Goal: Contribute content: Contribute content

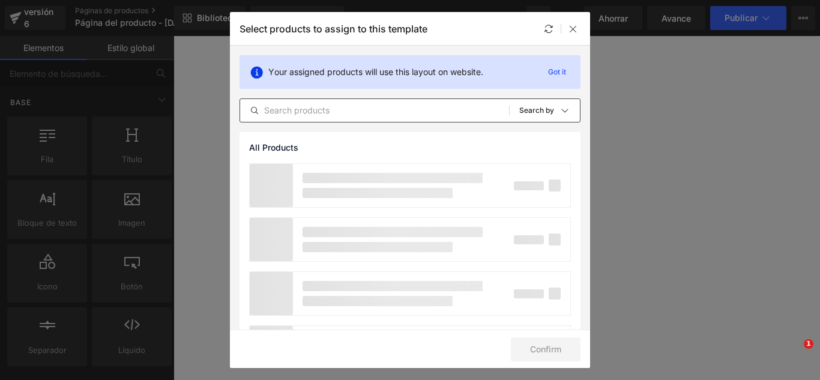
click at [376, 115] on input "text" at bounding box center [374, 110] width 269 height 14
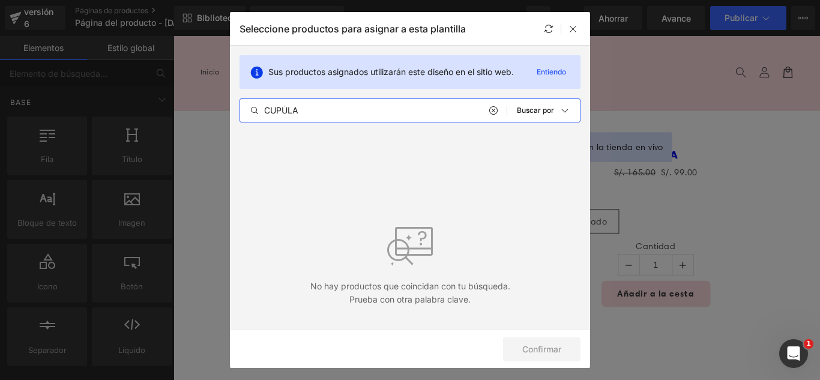
click at [356, 102] on div "CUPÚLA Todos los productos Colecciones de Shopify Plantillas de productos Colec…" at bounding box center [410, 110] width 341 height 24
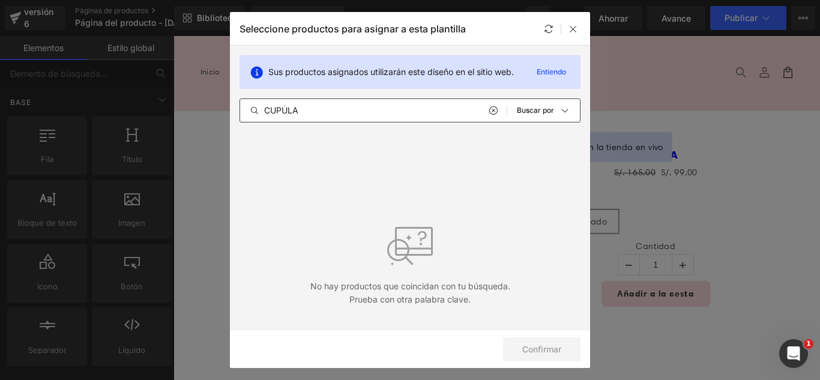
click at [369, 109] on input "CUPÚLA" at bounding box center [373, 110] width 267 height 14
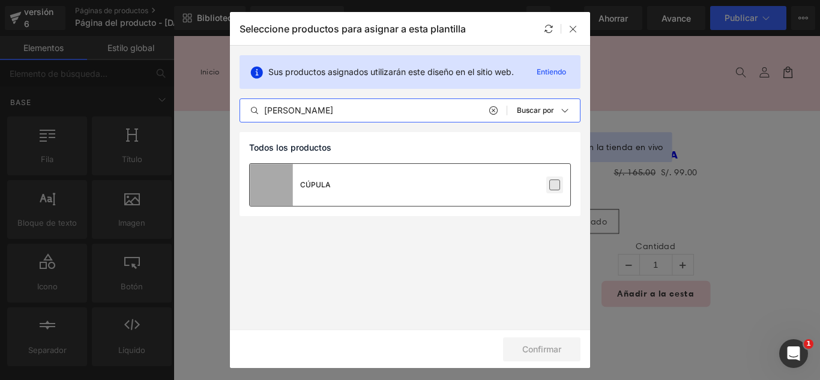
type input "[PERSON_NAME]"
click at [555, 187] on label at bounding box center [554, 185] width 11 height 11
click at [555, 185] on input "checkbox" at bounding box center [555, 185] width 0 height 0
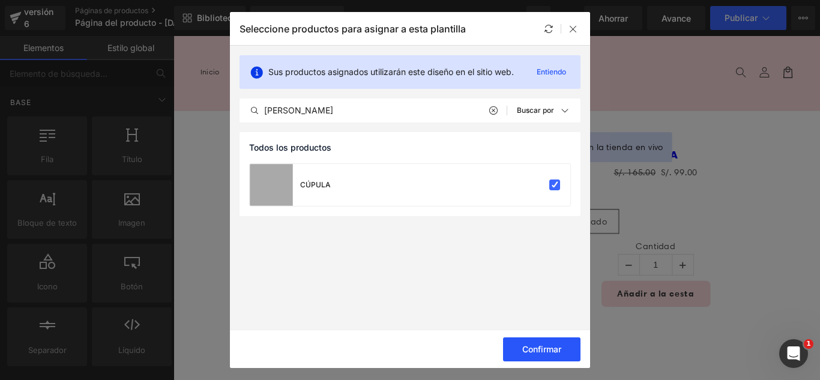
click at [564, 347] on button "Confirmar" at bounding box center [541, 349] width 77 height 24
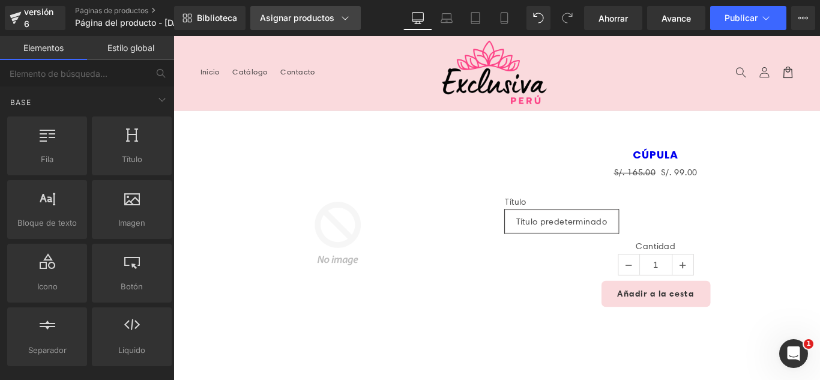
click at [306, 23] on div "Asignar productos" at bounding box center [305, 18] width 91 height 12
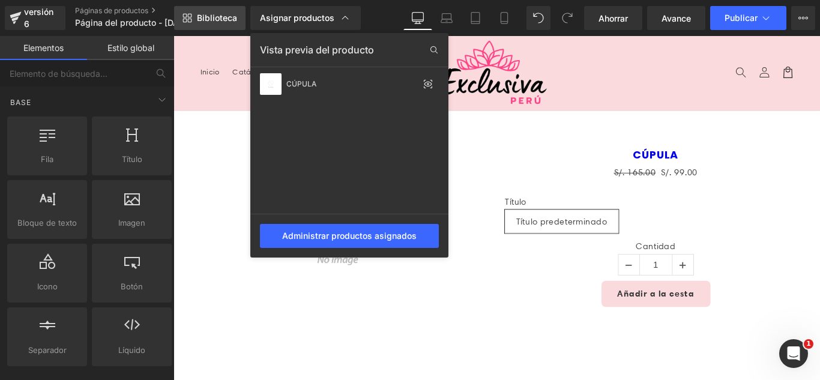
click at [219, 18] on font "Biblioteca" at bounding box center [217, 18] width 40 height 10
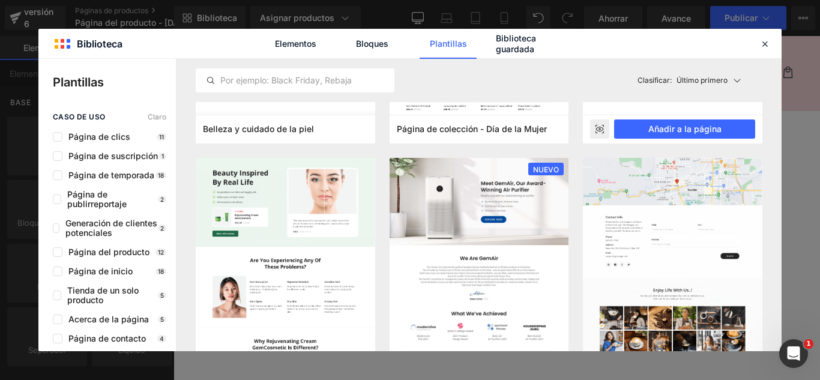
scroll to position [1081, 0]
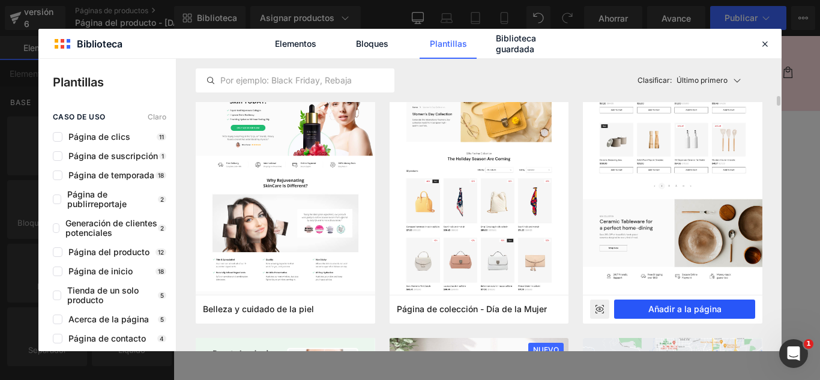
click at [707, 308] on font "Añadir a la página" at bounding box center [684, 309] width 73 height 10
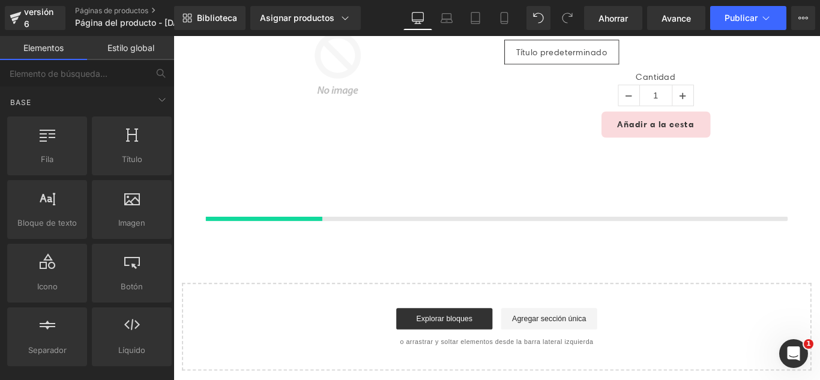
scroll to position [285, 0]
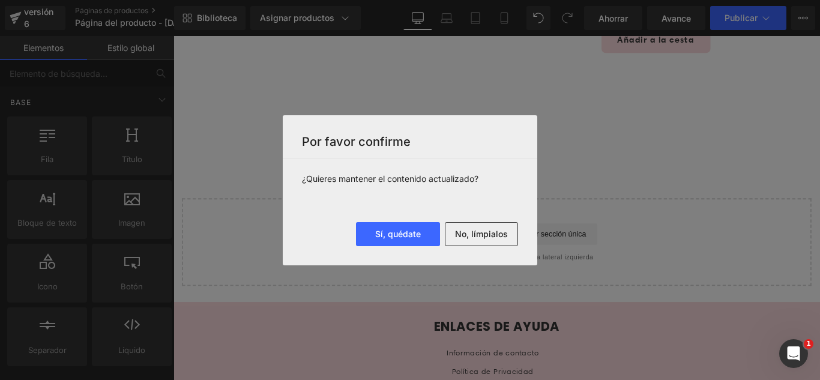
click at [496, 235] on font "No, límpialos" at bounding box center [481, 234] width 53 height 10
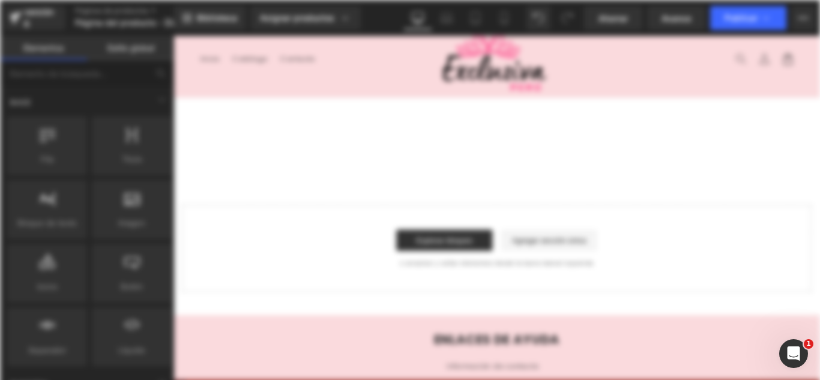
scroll to position [0, 0]
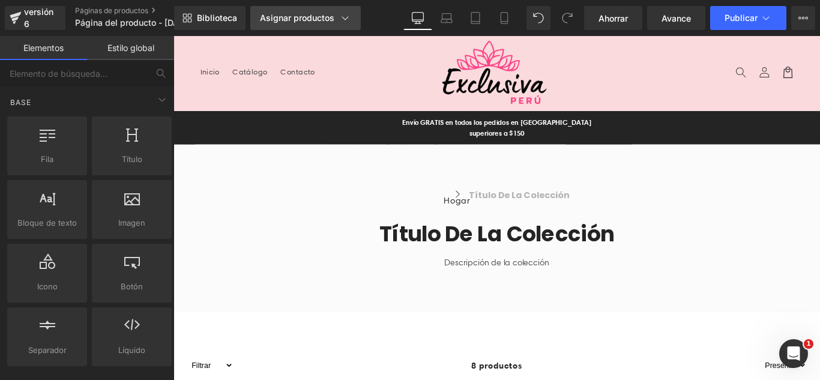
click at [319, 14] on font "Asignar productos" at bounding box center [297, 18] width 74 height 10
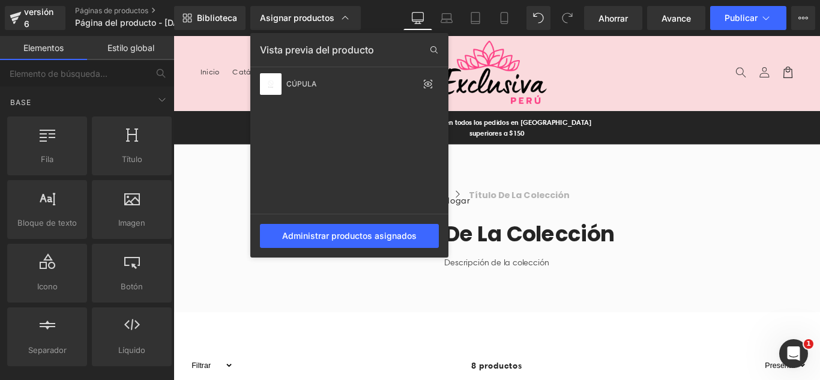
drag, startPoint x: 632, startPoint y: 183, endPoint x: 496, endPoint y: 167, distance: 136.6
click at [632, 183] on div at bounding box center [497, 208] width 647 height 344
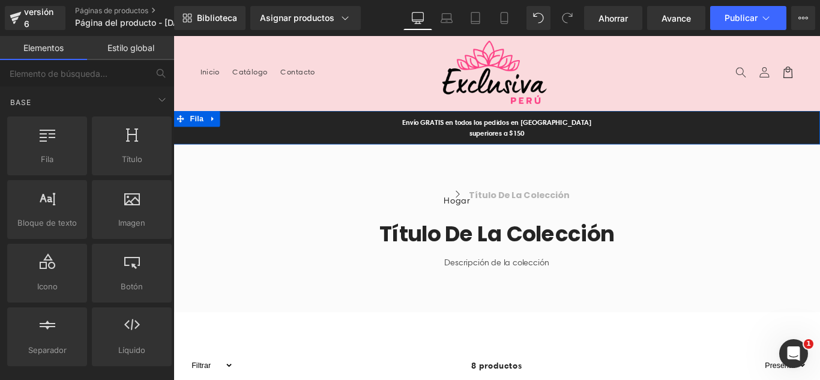
click at [214, 133] on icon at bounding box center [218, 129] width 8 height 9
click at [245, 128] on icon at bounding box center [249, 129] width 8 height 8
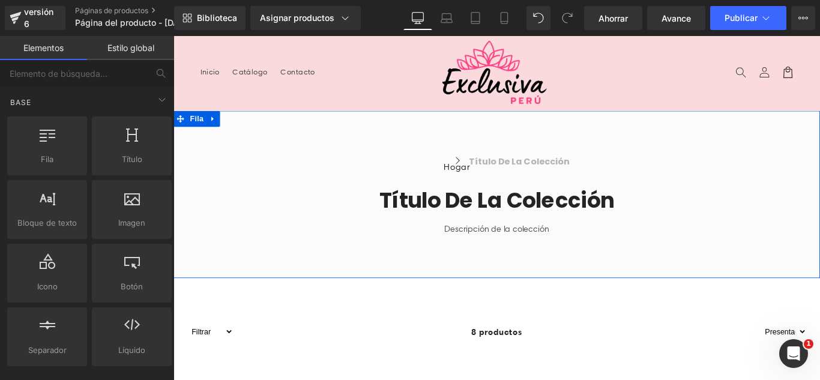
click at [214, 126] on icon at bounding box center [218, 129] width 8 height 9
click at [245, 131] on icon at bounding box center [249, 129] width 8 height 8
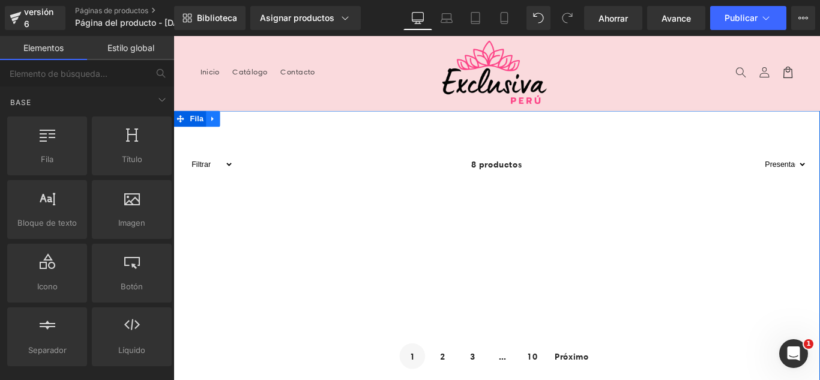
click at [214, 130] on icon at bounding box center [218, 129] width 8 height 9
click at [325, 97] on header "Menu Inicio Catálogo Contacto Iniciar sesión Inicio Catálogo Contacto" at bounding box center [537, 77] width 726 height 83
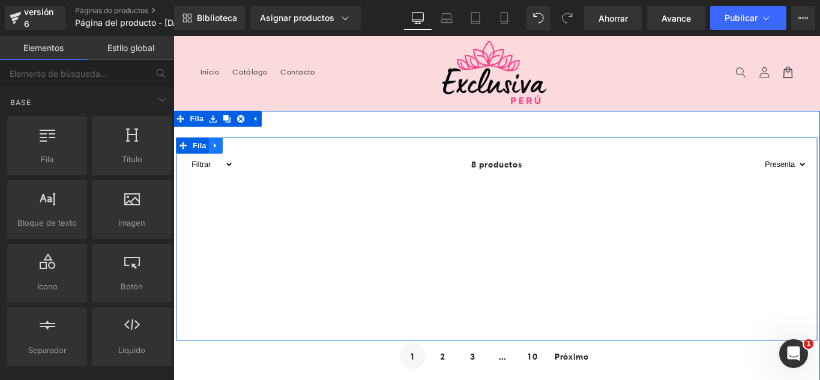
click at [217, 163] on icon at bounding box center [221, 159] width 8 height 9
click at [248, 158] on icon at bounding box center [252, 159] width 8 height 8
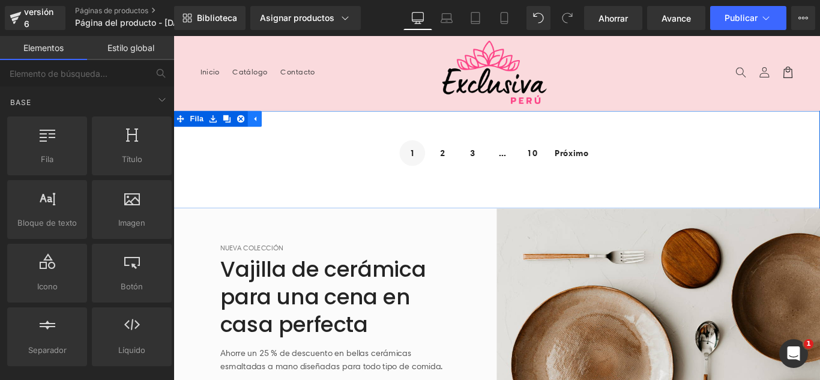
click at [264, 130] on icon at bounding box center [265, 129] width 2 height 5
click at [214, 134] on link at bounding box center [218, 129] width 16 height 18
click at [246, 127] on icon at bounding box center [249, 129] width 8 height 9
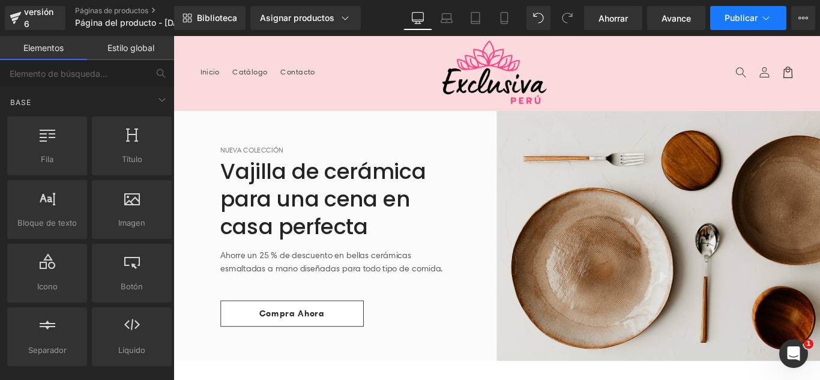
click at [758, 22] on button "Publicar" at bounding box center [748, 18] width 76 height 24
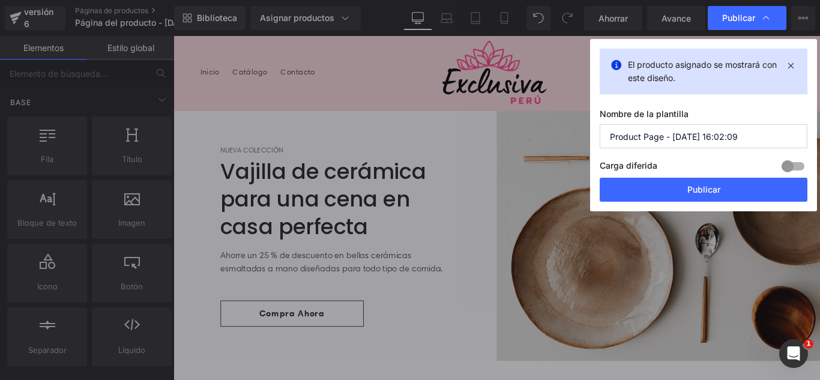
click at [753, 135] on input "Product Page - [DATE] 16:02:09" at bounding box center [704, 136] width 208 height 24
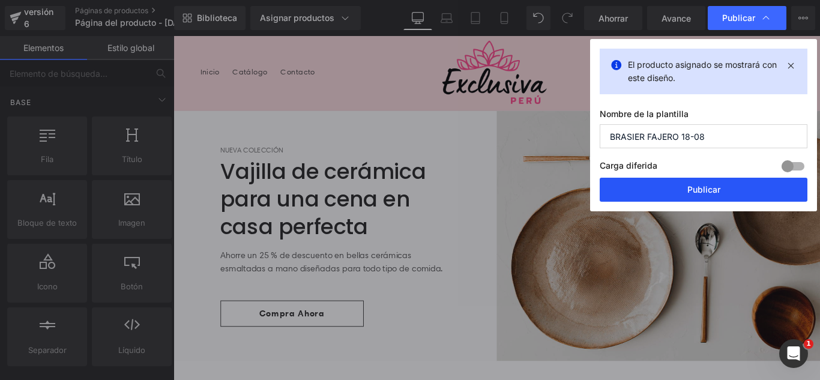
type input "BRASIER FAJERO 18-08"
drag, startPoint x: 727, startPoint y: 192, endPoint x: 622, endPoint y: 174, distance: 106.5
click at [727, 192] on button "Publicar" at bounding box center [704, 190] width 208 height 24
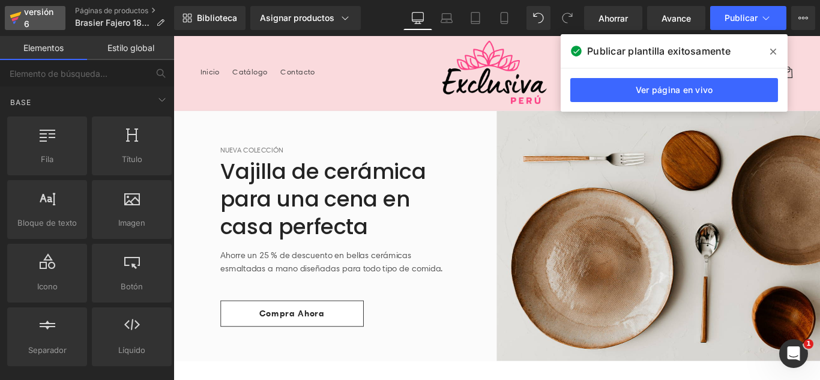
click at [42, 19] on div "versión 6" at bounding box center [40, 18] width 37 height 28
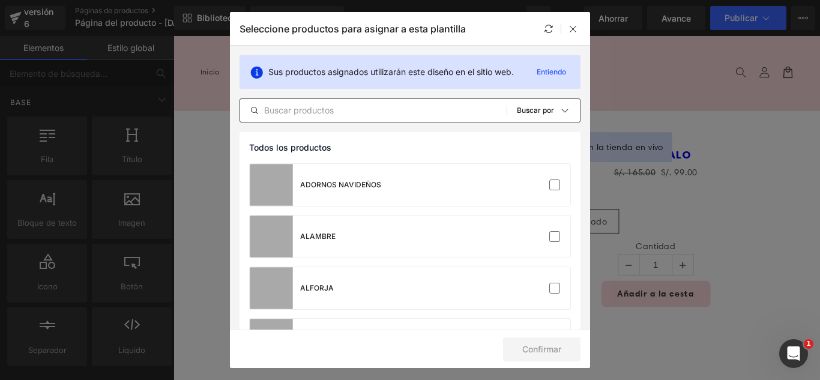
click at [390, 113] on input "text" at bounding box center [373, 110] width 267 height 14
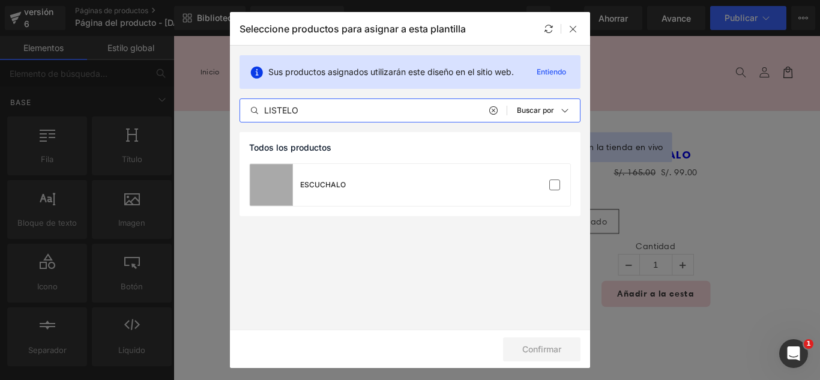
type input "LISTELO"
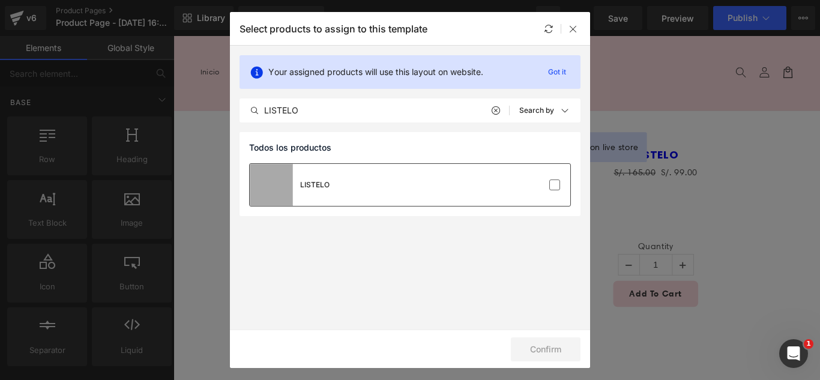
click at [559, 193] on div "LISTELO" at bounding box center [410, 185] width 321 height 42
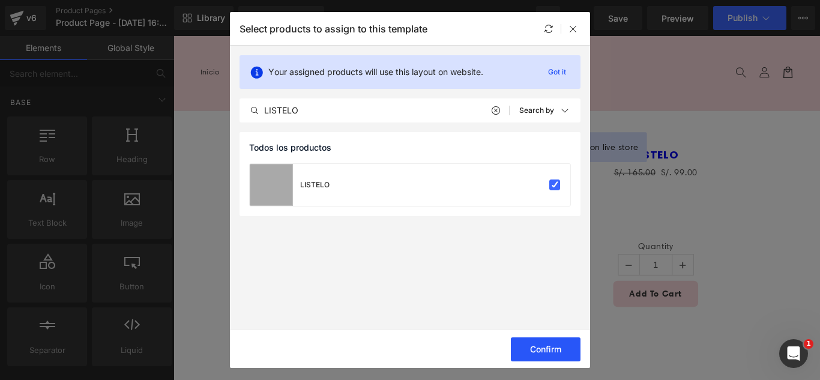
click at [548, 351] on button "Confirm" at bounding box center [546, 349] width 70 height 24
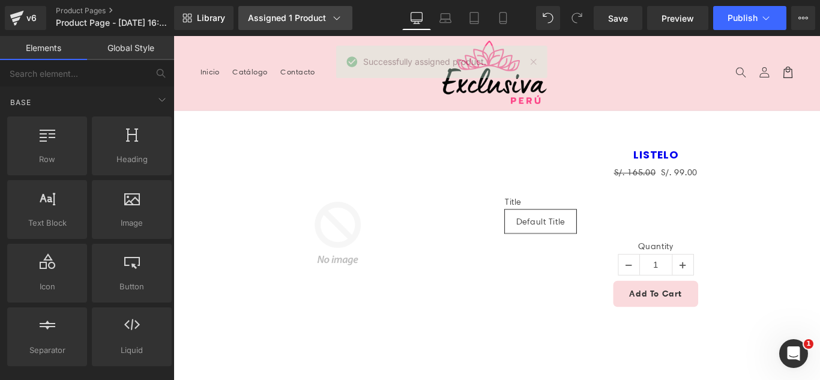
click at [260, 19] on div "Assigned 1 Product" at bounding box center [295, 18] width 95 height 12
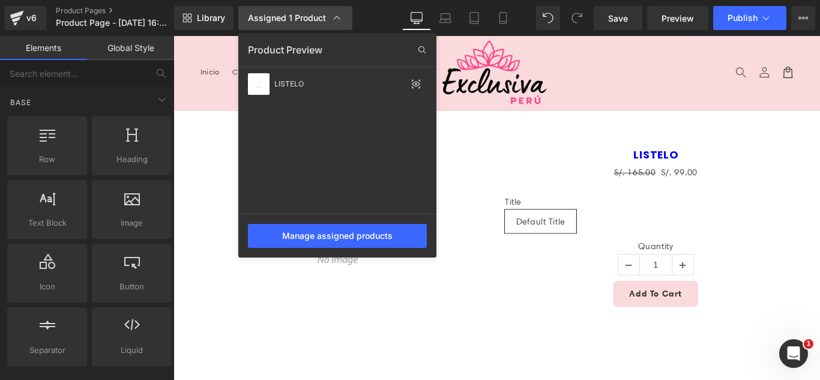
click at [261, 18] on div "Assigned 1 Product" at bounding box center [295, 18] width 95 height 12
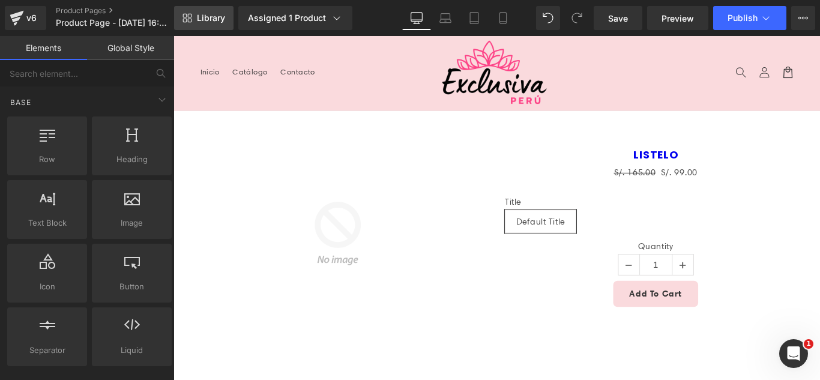
click at [225, 19] on span "Library" at bounding box center [211, 18] width 28 height 11
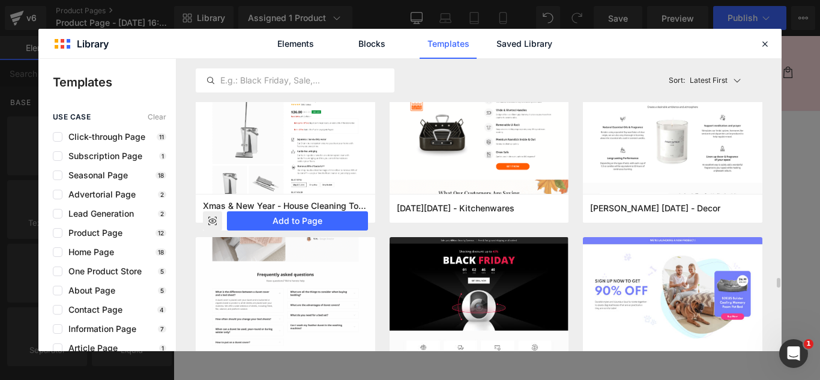
scroll to position [2702, 0]
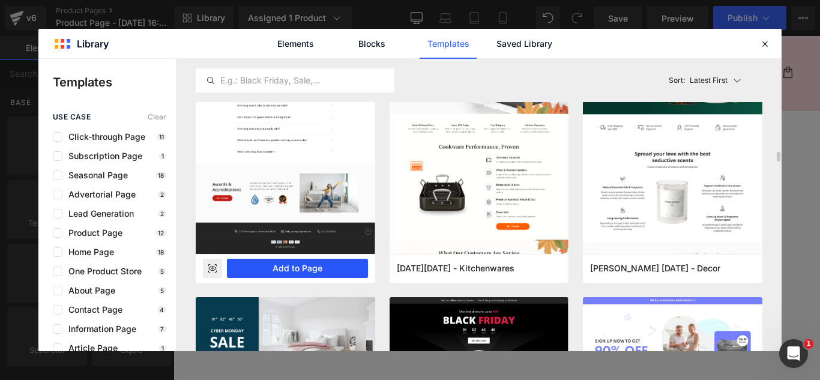
click at [322, 271] on button "Add to Page" at bounding box center [297, 268] width 141 height 19
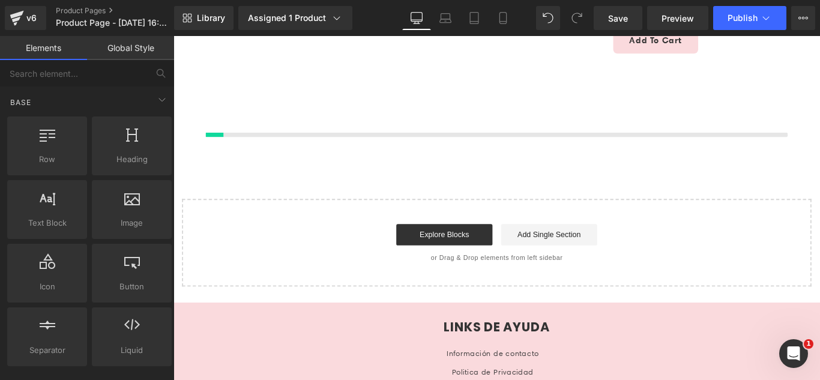
scroll to position [285, 0]
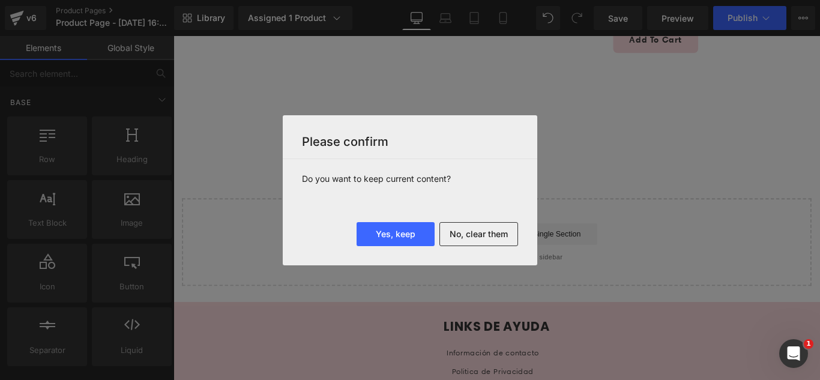
drag, startPoint x: 476, startPoint y: 240, endPoint x: 502, endPoint y: 254, distance: 29.6
click at [480, 240] on button "No, clear them" at bounding box center [478, 234] width 79 height 24
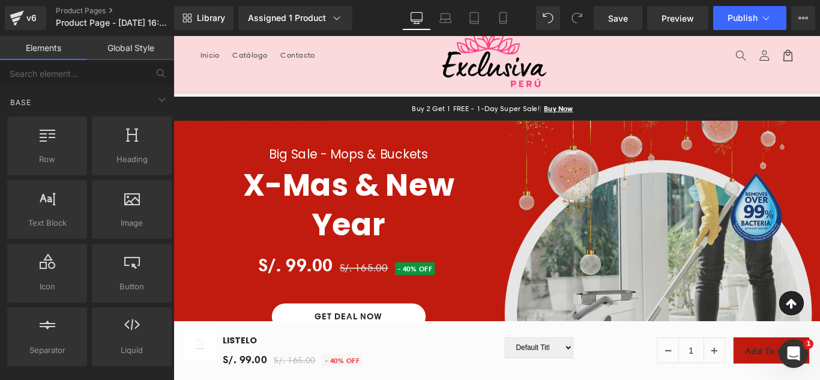
scroll to position [0, 0]
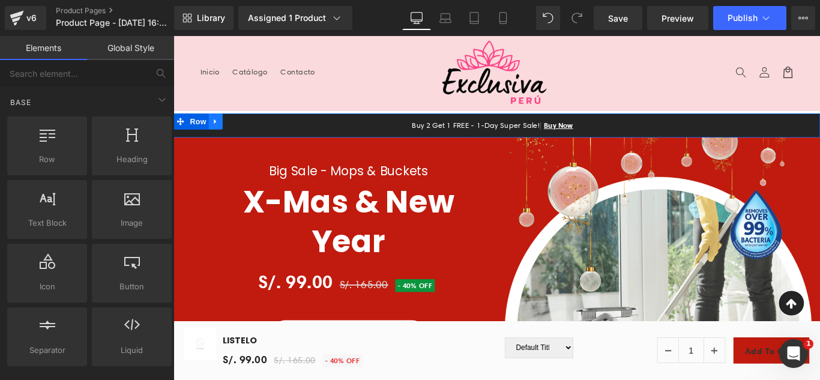
click at [217, 130] on icon at bounding box center [221, 132] width 8 height 9
click at [248, 131] on icon at bounding box center [252, 132] width 8 height 9
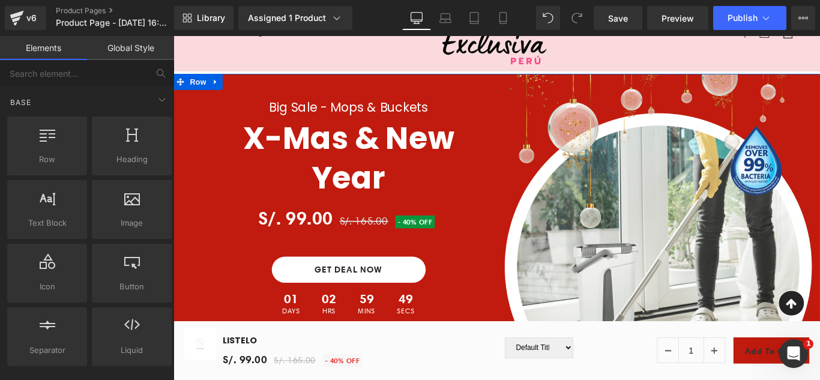
scroll to position [120, 0]
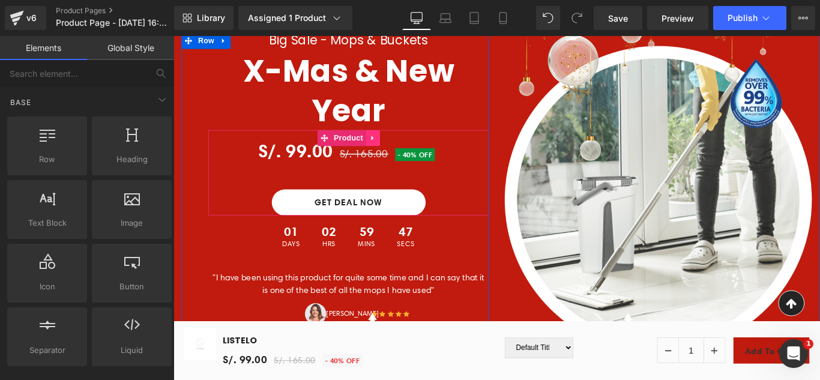
click at [396, 151] on icon at bounding box center [397, 150] width 2 height 5
click at [402, 153] on icon at bounding box center [405, 150] width 8 height 8
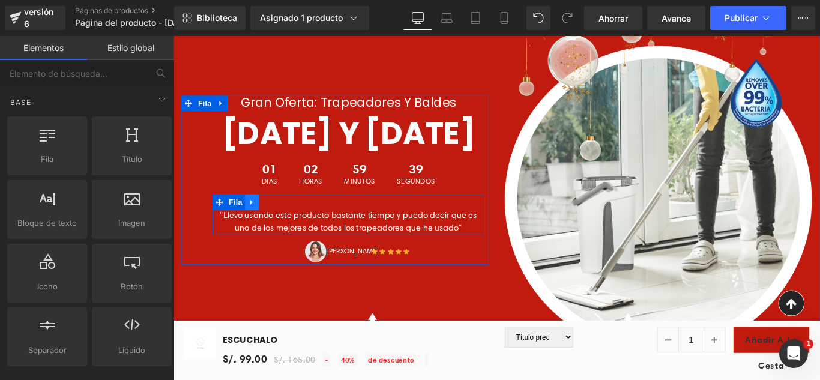
click at [260, 226] on icon at bounding box center [261, 222] width 2 height 5
drag, startPoint x: 286, startPoint y: 244, endPoint x: 303, endPoint y: 268, distance: 28.8
click at [289, 227] on icon at bounding box center [293, 223] width 8 height 8
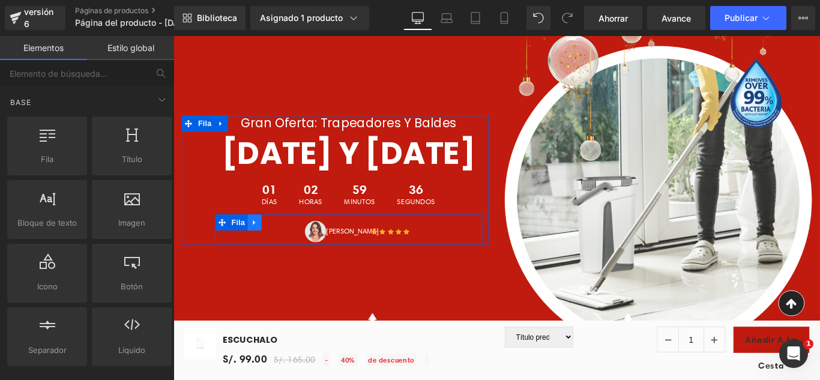
click at [262, 250] on icon at bounding box center [265, 245] width 8 height 9
click at [292, 250] on icon at bounding box center [296, 245] width 8 height 9
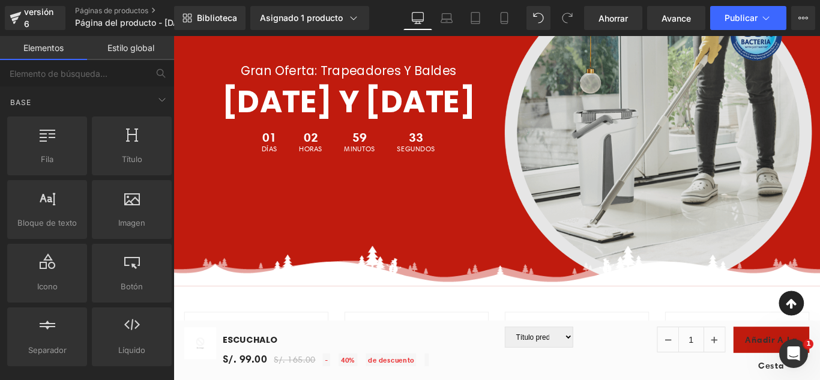
scroll to position [360, 0]
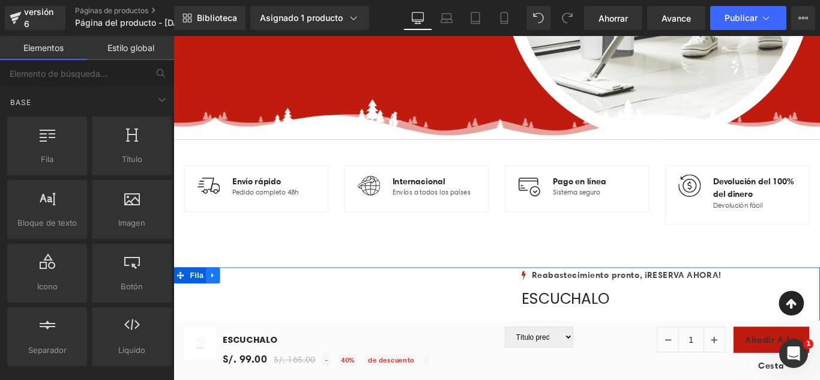
click at [218, 305] on link at bounding box center [218, 305] width 16 height 18
click at [245, 303] on icon at bounding box center [249, 305] width 8 height 8
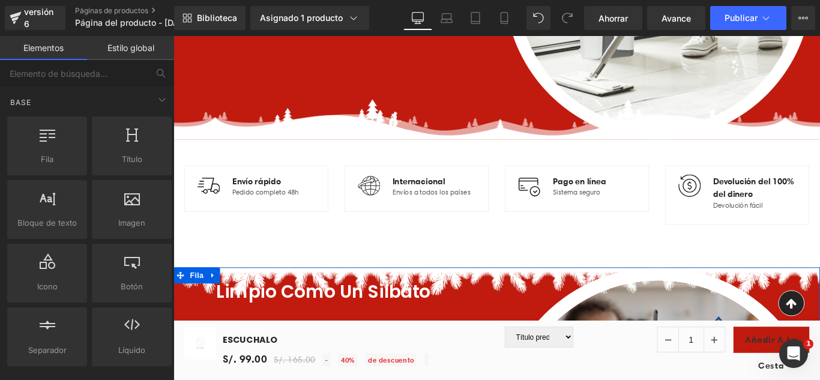
click at [210, 305] on link at bounding box center [218, 305] width 16 height 18
click at [245, 307] on icon at bounding box center [249, 305] width 8 height 8
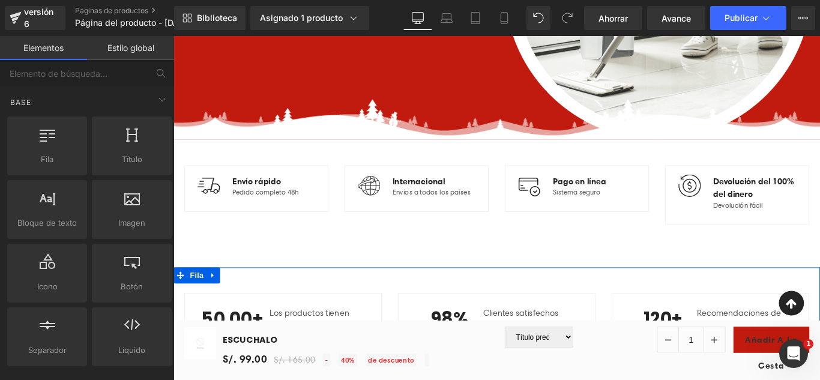
click at [214, 301] on link at bounding box center [218, 305] width 16 height 18
click at [241, 304] on link at bounding box center [249, 305] width 16 height 18
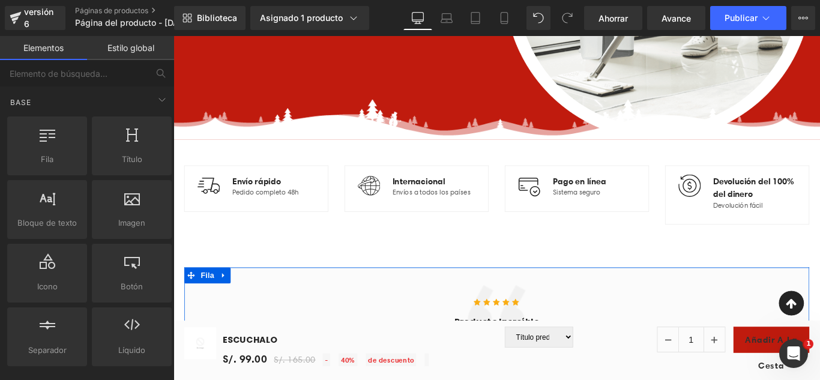
click at [228, 303] on icon at bounding box center [229, 305] width 2 height 5
click at [259, 307] on icon at bounding box center [261, 305] width 8 height 8
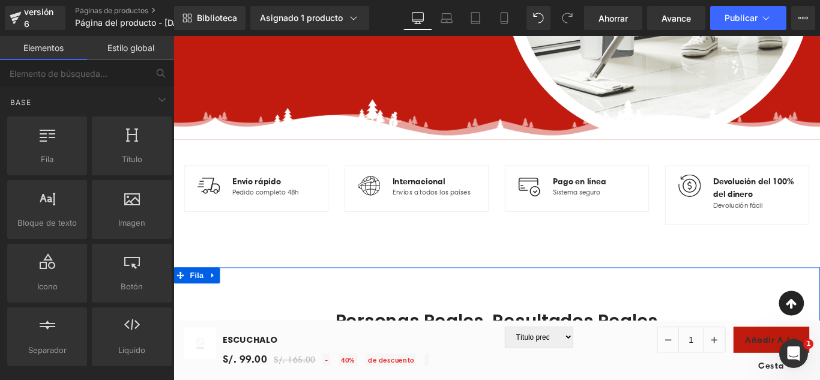
click at [216, 304] on icon at bounding box center [218, 304] width 8 height 9
click at [241, 306] on link at bounding box center [249, 305] width 16 height 18
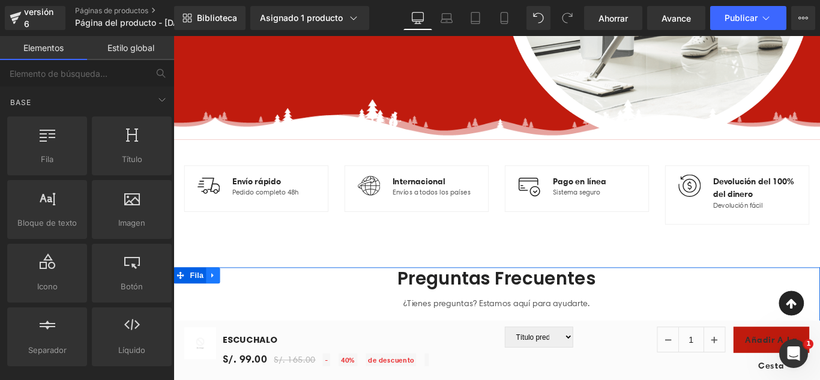
click at [214, 307] on icon at bounding box center [218, 304] width 8 height 9
click at [245, 307] on icon at bounding box center [249, 304] width 8 height 9
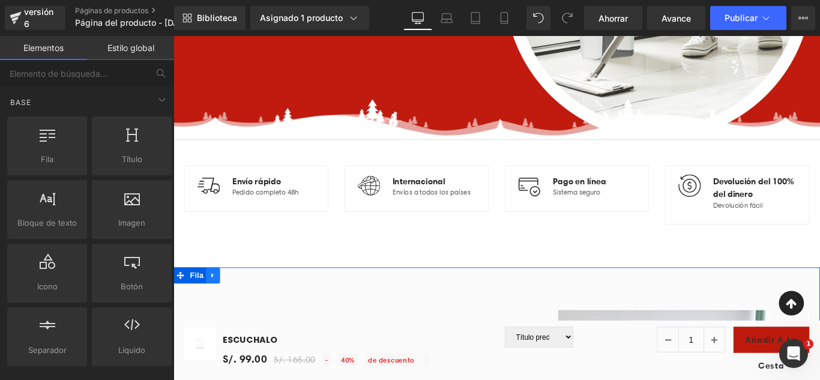
click at [216, 306] on icon at bounding box center [217, 305] width 2 height 5
click at [245, 307] on icon at bounding box center [249, 305] width 8 height 8
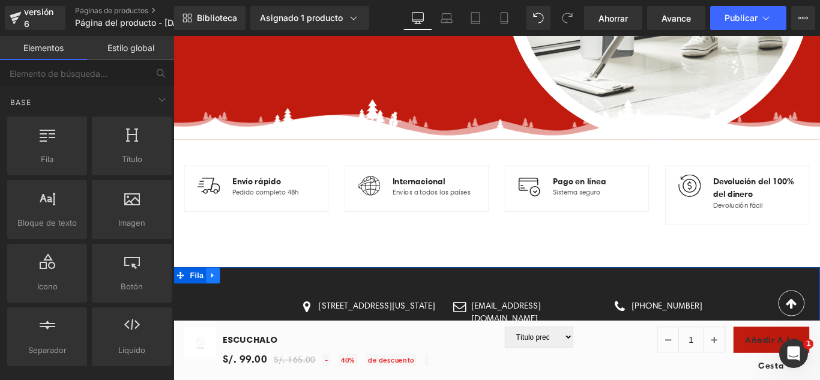
click at [214, 307] on icon at bounding box center [218, 304] width 8 height 9
click at [241, 308] on link at bounding box center [249, 305] width 16 height 18
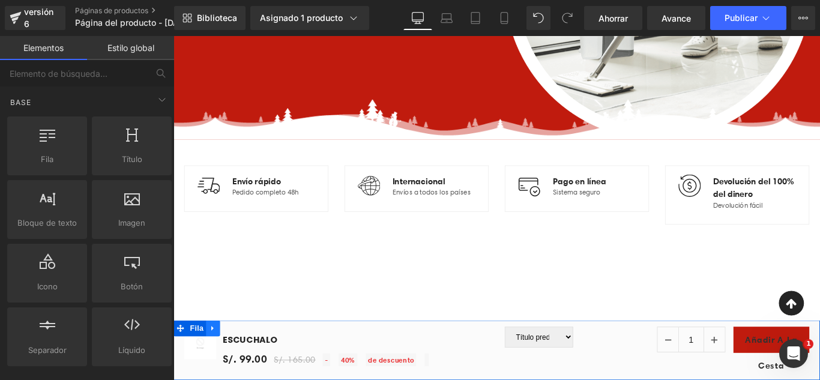
click at [220, 368] on icon at bounding box center [218, 364] width 8 height 9
click at [243, 364] on link at bounding box center [249, 364] width 16 height 18
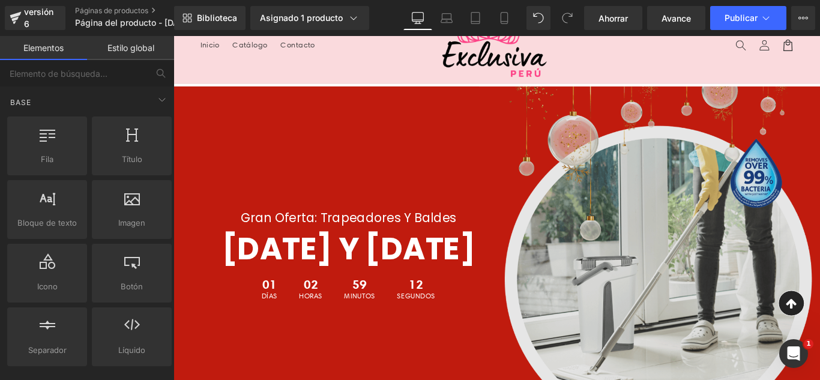
scroll to position [0, 0]
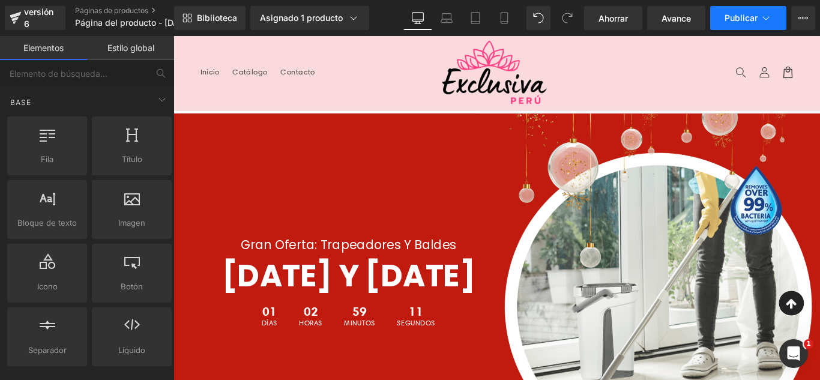
click at [755, 24] on button "Publicar" at bounding box center [748, 18] width 76 height 24
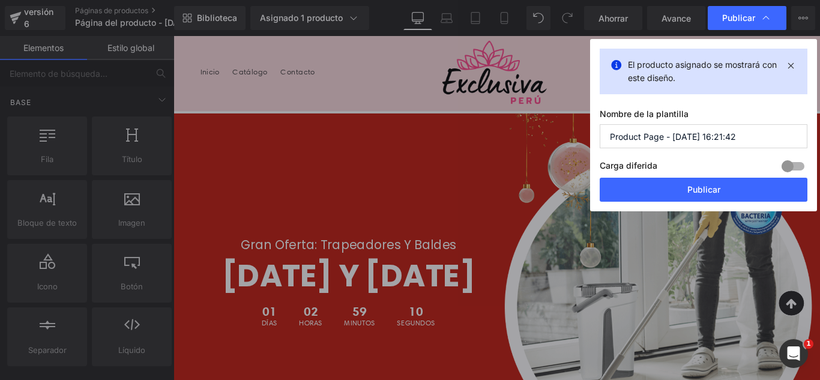
click at [756, 142] on input "Product Page - Aug 18, 16:21:42" at bounding box center [704, 136] width 208 height 24
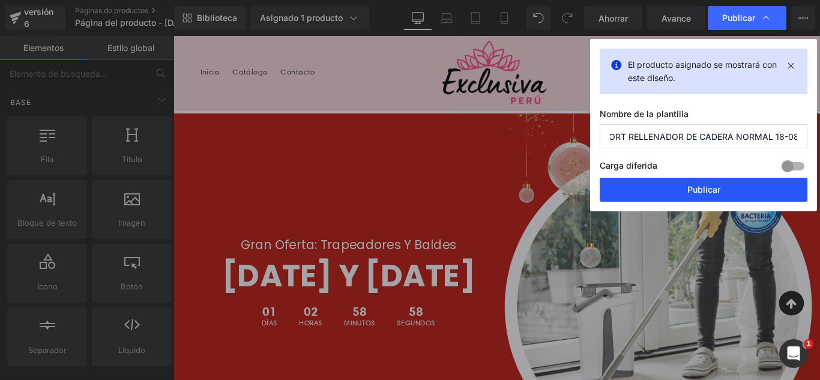
type input "SHORT RELLENADOR DE CADERA NORMAL 18-08"
click at [740, 192] on button "Publicar" at bounding box center [704, 190] width 208 height 24
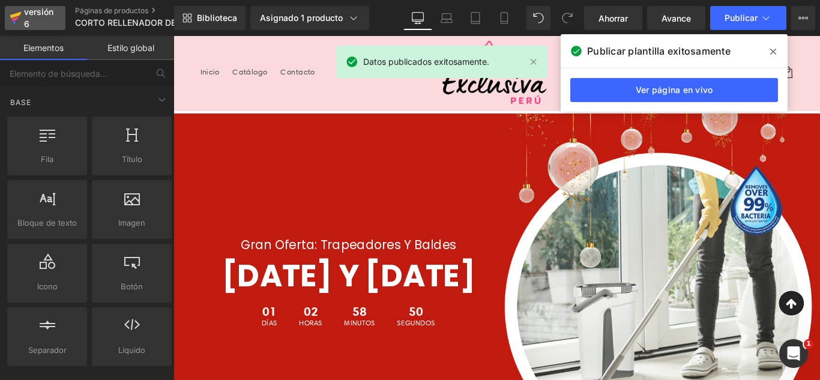
click at [43, 22] on div "versión 6" at bounding box center [40, 18] width 37 height 28
